Goal: Register for event/course

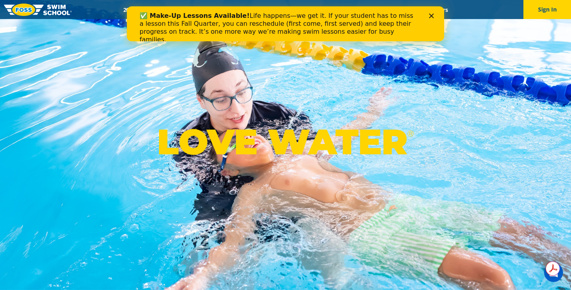
click at [433, 15] on icon "Close" at bounding box center [431, 15] width 5 height 5
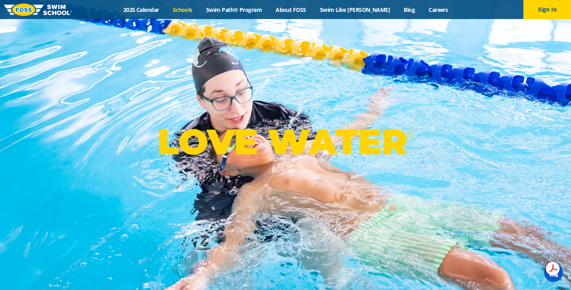
click at [196, 12] on link "Schools" at bounding box center [182, 10] width 33 height 8
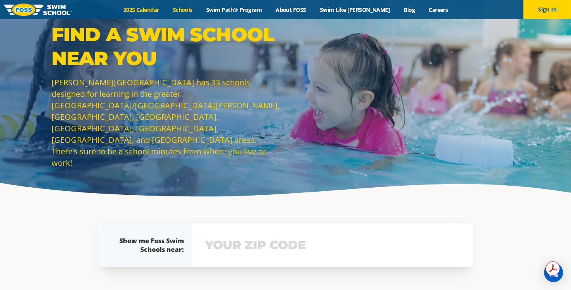
click at [163, 8] on link "2025 Calendar" at bounding box center [141, 10] width 50 height 8
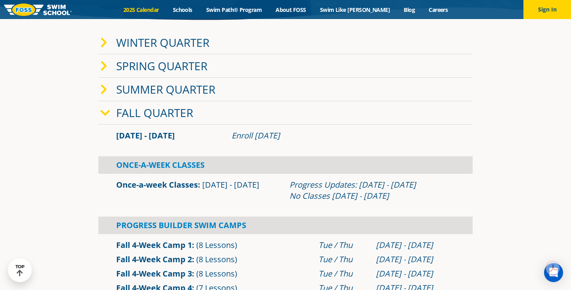
scroll to position [161, 0]
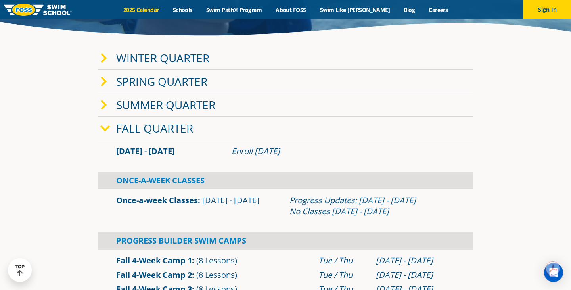
click at [107, 58] on icon at bounding box center [103, 58] width 7 height 11
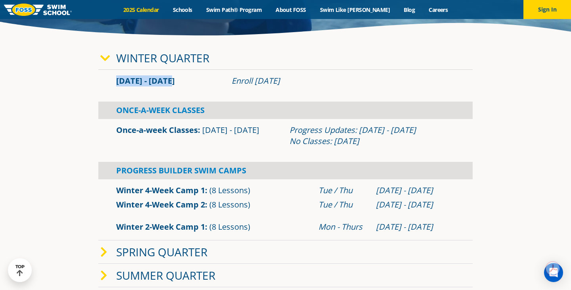
drag, startPoint x: 115, startPoint y: 83, endPoint x: 180, endPoint y: 85, distance: 65.0
click at [180, 85] on div "[DATE] - [DATE]" at bounding box center [169, 80] width 115 height 11
drag, startPoint x: 235, startPoint y: 81, endPoint x: 314, endPoint y: 79, distance: 79.3
click at [314, 79] on div "Enroll [DATE]" at bounding box center [342, 80] width 223 height 11
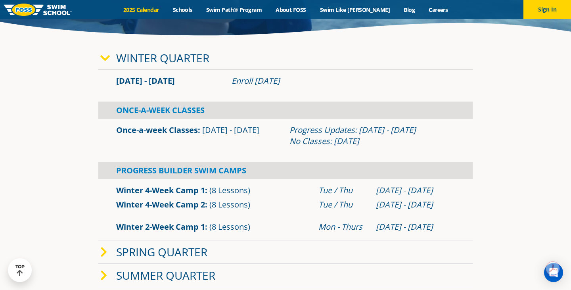
click at [314, 79] on div "Enroll [DATE]" at bounding box center [342, 80] width 223 height 11
drag, startPoint x: 308, startPoint y: 80, endPoint x: 217, endPoint y: 79, distance: 91.2
click at [217, 79] on div "[DATE] - [DATE] Enroll [DATE]" at bounding box center [285, 80] width 346 height 11
click at [216, 79] on div "[DATE] - [DATE]" at bounding box center [169, 80] width 115 height 11
drag, startPoint x: 119, startPoint y: 82, endPoint x: 293, endPoint y: 78, distance: 173.7
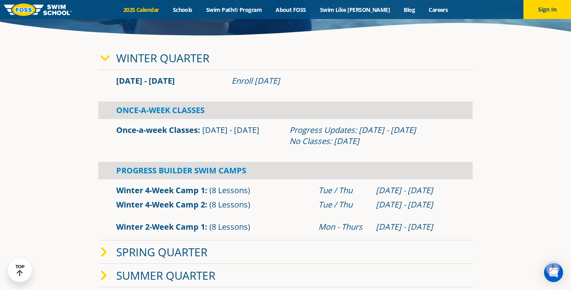
click at [293, 78] on div "[DATE] - [DATE] Enroll [DATE]" at bounding box center [285, 80] width 346 height 11
click at [293, 78] on div "Enroll [DATE]" at bounding box center [342, 80] width 223 height 11
